Goal: Find specific page/section: Locate a particular part of the current website

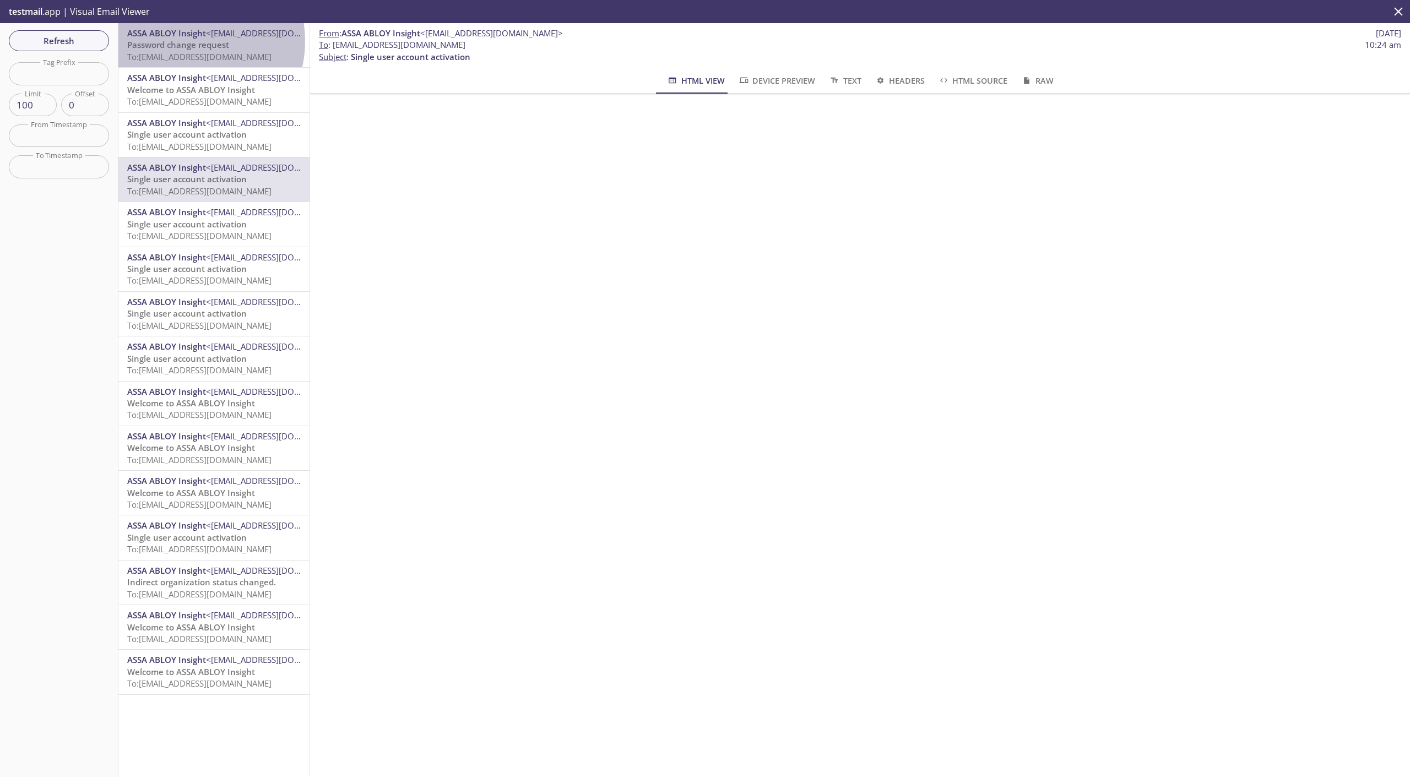
click at [183, 41] on span "Password change request" at bounding box center [178, 44] width 102 height 11
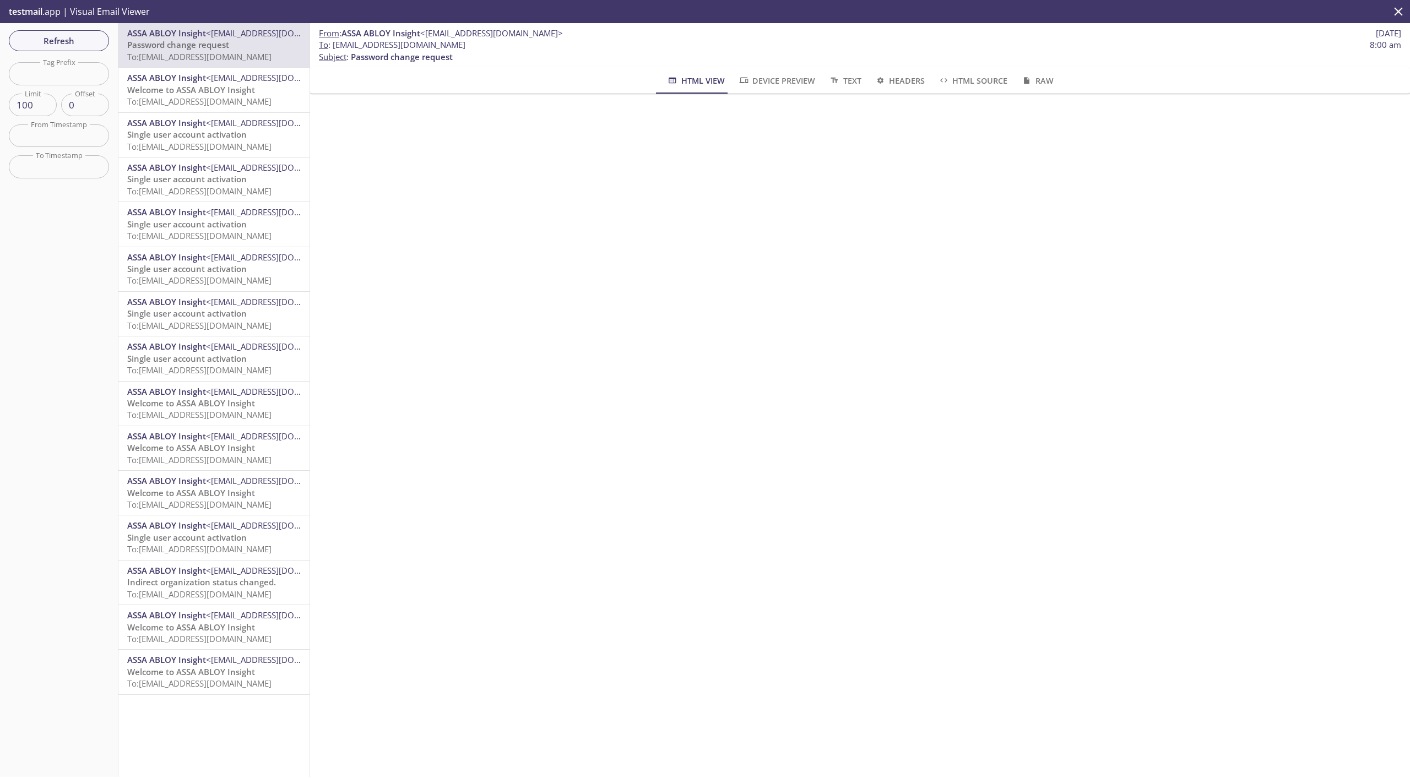
drag, startPoint x: 334, startPoint y: 45, endPoint x: 505, endPoint y: 44, distance: 170.8
click at [505, 44] on span "To : [EMAIL_ADDRESS][DOMAIN_NAME] 8:00 am" at bounding box center [860, 45] width 1083 height 12
copy span "[EMAIL_ADDRESS][DOMAIN_NAME]"
click at [91, 37] on span "Refresh" at bounding box center [59, 41] width 83 height 14
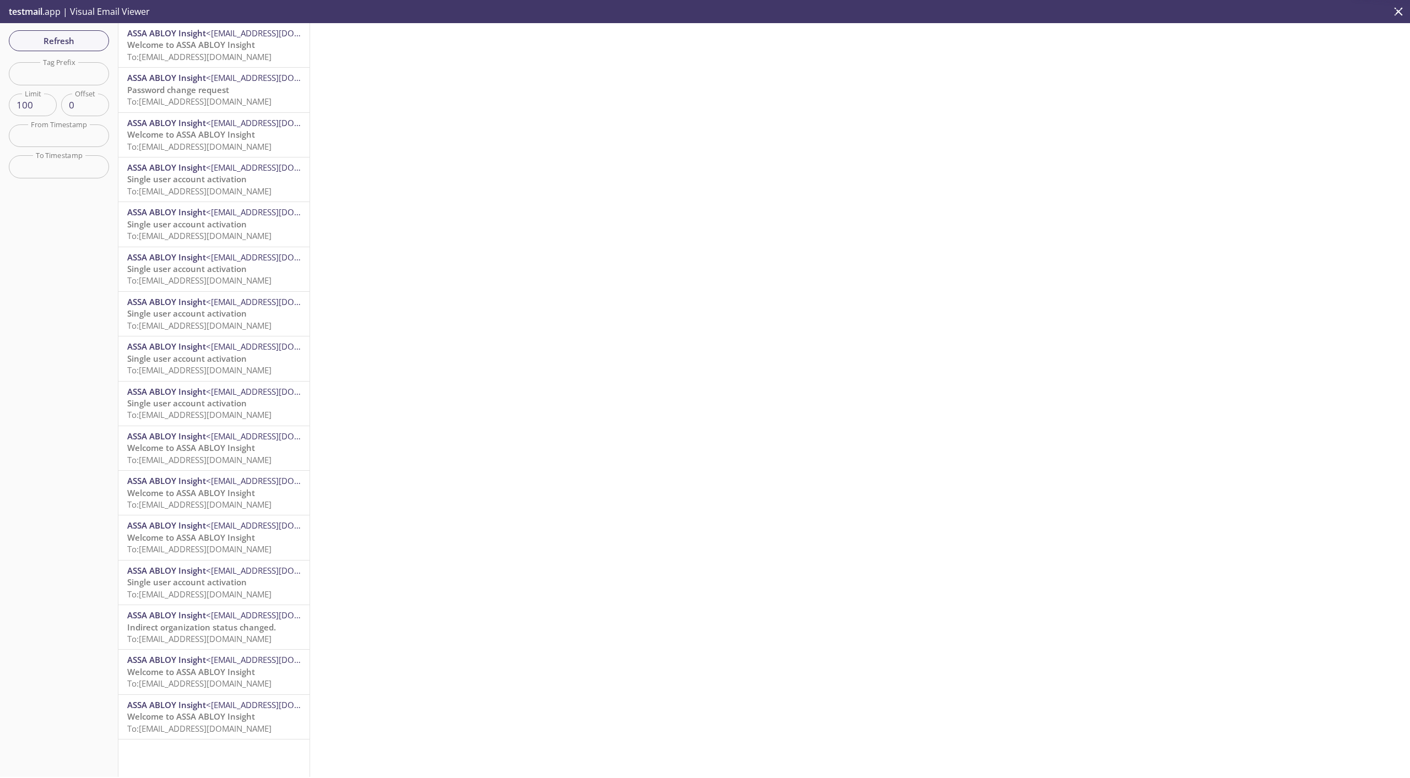
click at [193, 52] on span "To: [EMAIL_ADDRESS][DOMAIN_NAME]" at bounding box center [199, 56] width 144 height 11
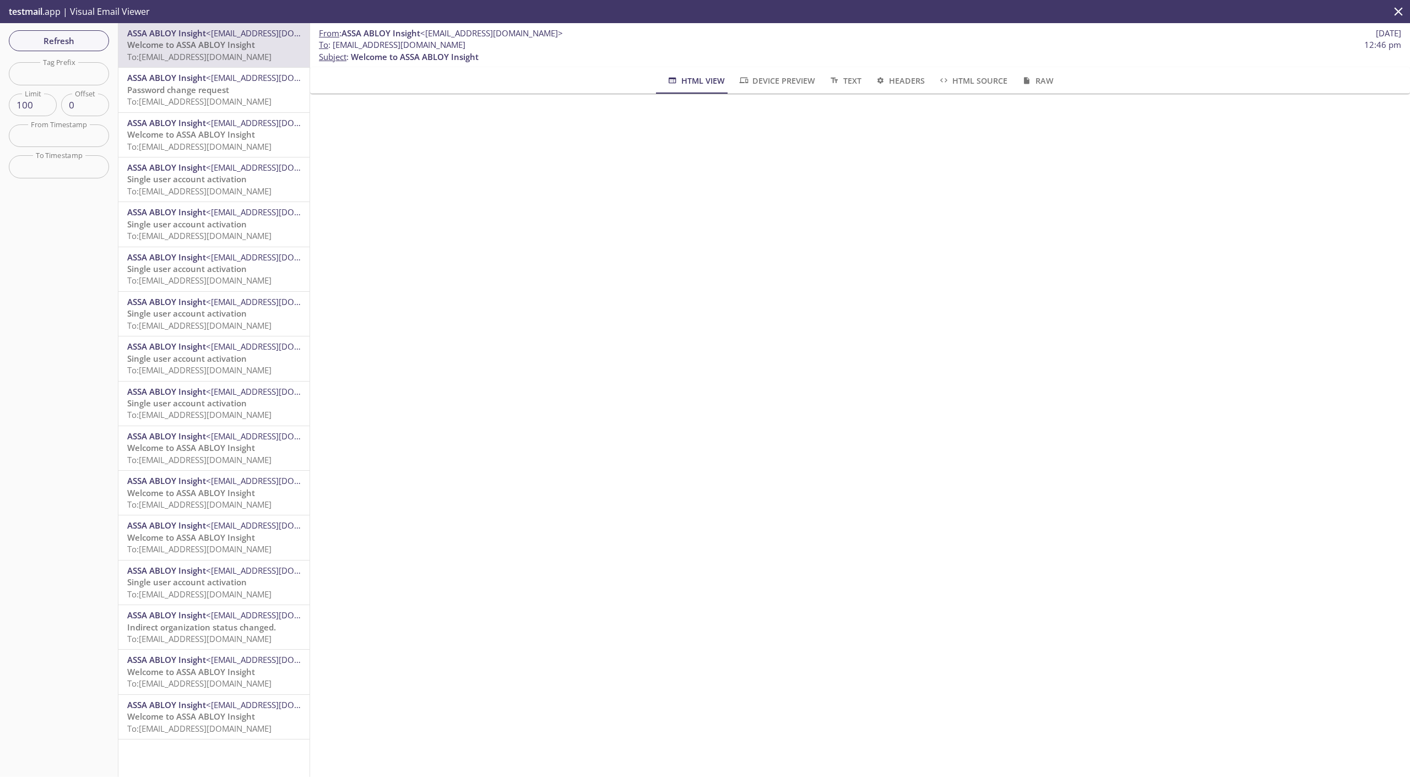
drag, startPoint x: 499, startPoint y: 46, endPoint x: 335, endPoint y: 45, distance: 164.2
click at [335, 45] on span "To : [EMAIL_ADDRESS][DOMAIN_NAME] 12:46 pm" at bounding box center [860, 45] width 1083 height 12
copy span "[EMAIL_ADDRESS][DOMAIN_NAME]"
